Goal: Find contact information: Find contact information

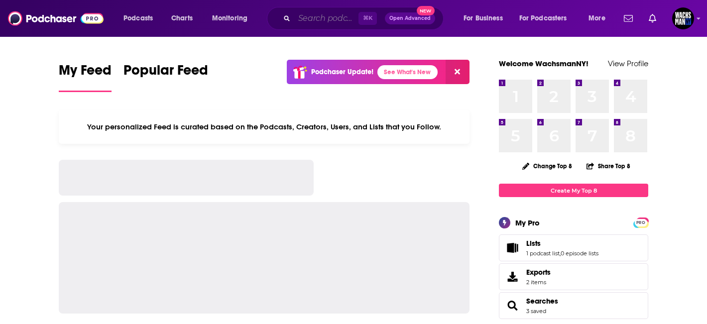
click at [306, 20] on input "Search podcasts, credits, & more..." at bounding box center [326, 18] width 64 height 16
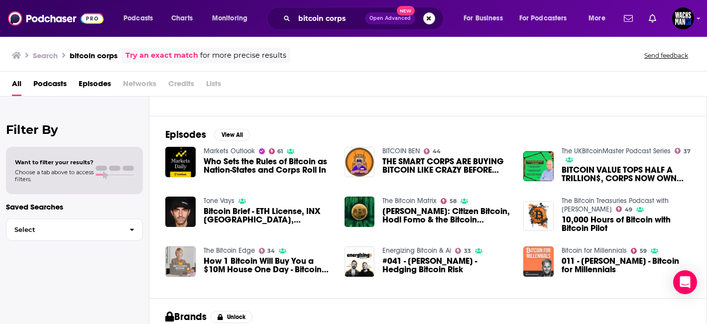
scroll to position [117, 0]
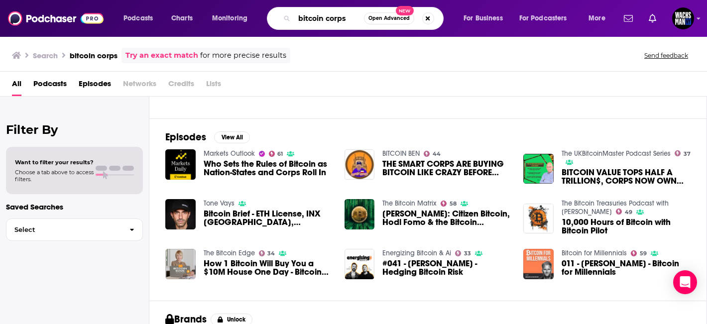
click at [328, 21] on input "bitcoin corps" at bounding box center [329, 18] width 70 height 16
click at [327, 21] on input "bitcoin corps" at bounding box center [329, 18] width 70 height 16
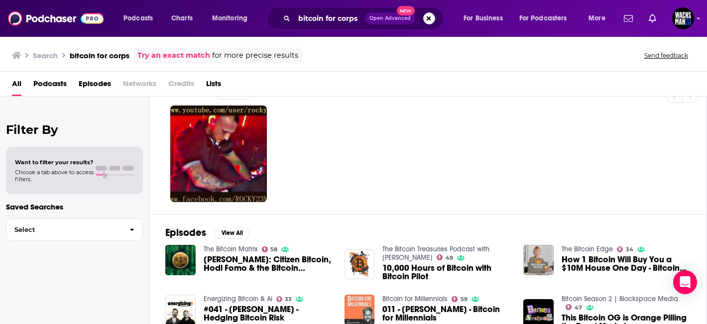
scroll to position [210, 0]
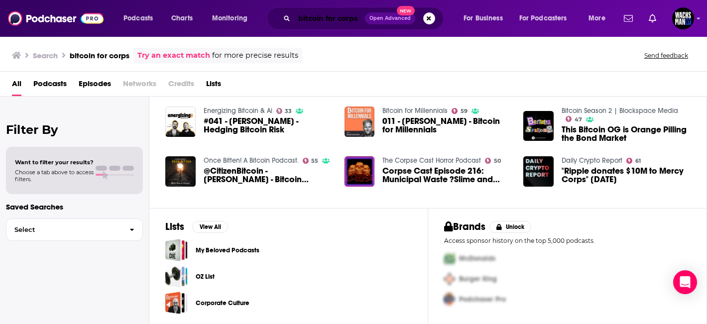
click at [317, 18] on input "bitcoin for corps" at bounding box center [329, 18] width 71 height 16
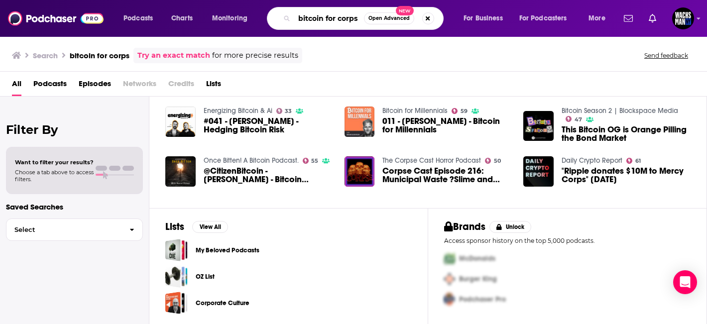
click at [317, 18] on input "bitcoin for corps" at bounding box center [329, 18] width 70 height 16
paste input "[PERSON_NAME]"
type input "[PERSON_NAME]"
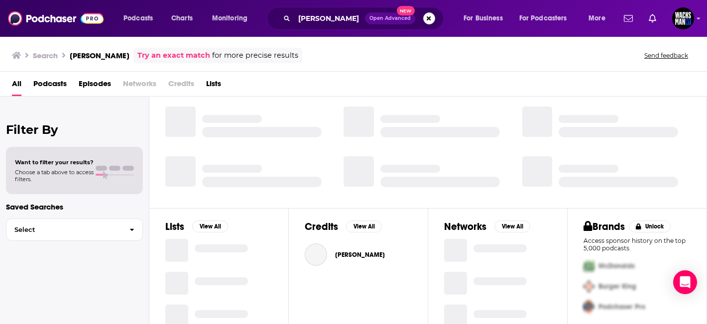
scroll to position [205, 0]
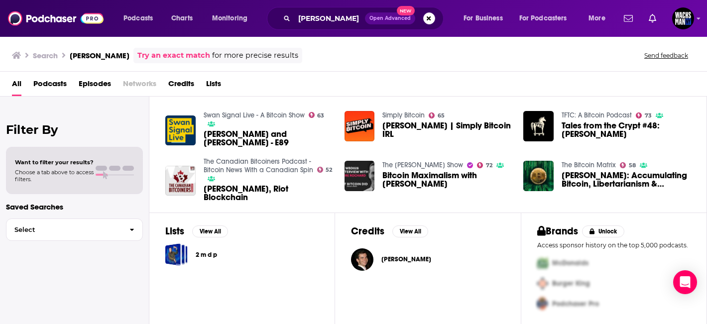
click at [391, 258] on span "[PERSON_NAME]" at bounding box center [407, 260] width 50 height 8
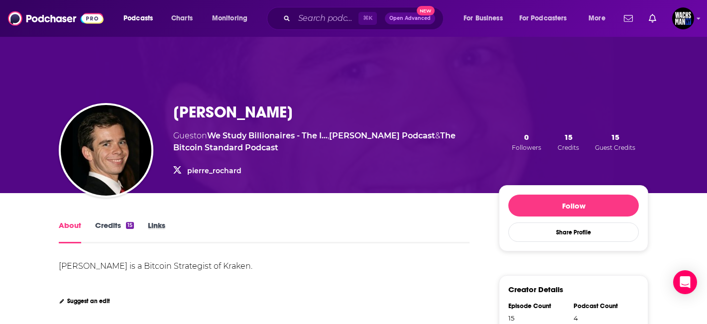
click at [165, 226] on div "Links" at bounding box center [163, 232] width 31 height 23
click at [162, 227] on link "Links" at bounding box center [156, 232] width 17 height 23
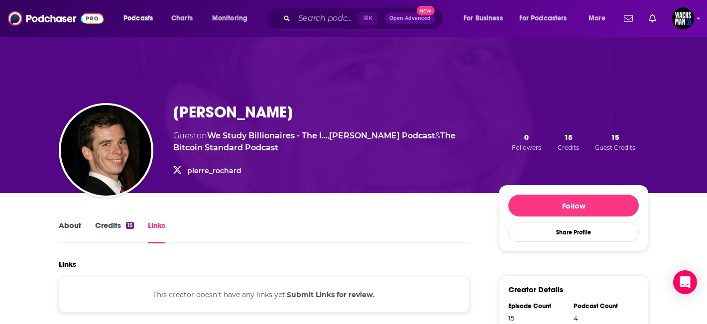
click at [128, 228] on div "15" at bounding box center [130, 225] width 8 height 7
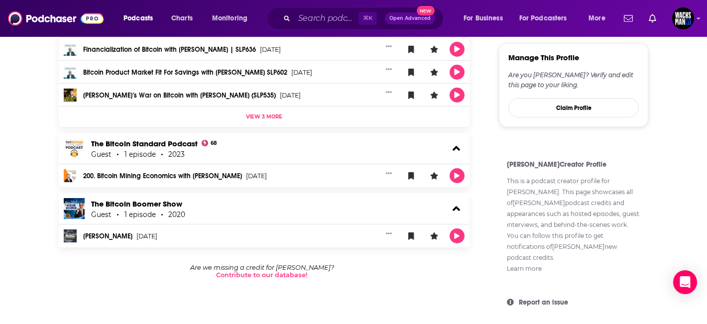
scroll to position [483, 0]
